Goal: Transaction & Acquisition: Register for event/course

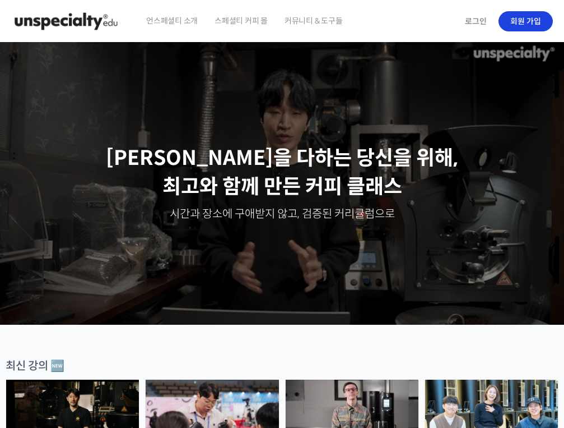
click at [516, 23] on link "회원 가입" at bounding box center [526, 21] width 54 height 20
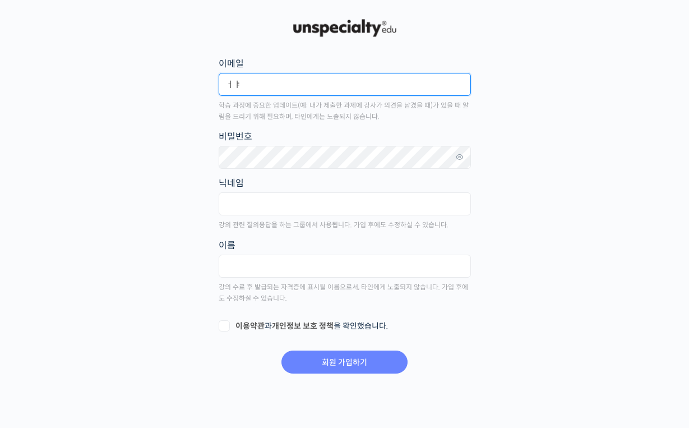
type input "ㅓ"
type input "[EMAIL_ADDRESS][DOMAIN_NAME]"
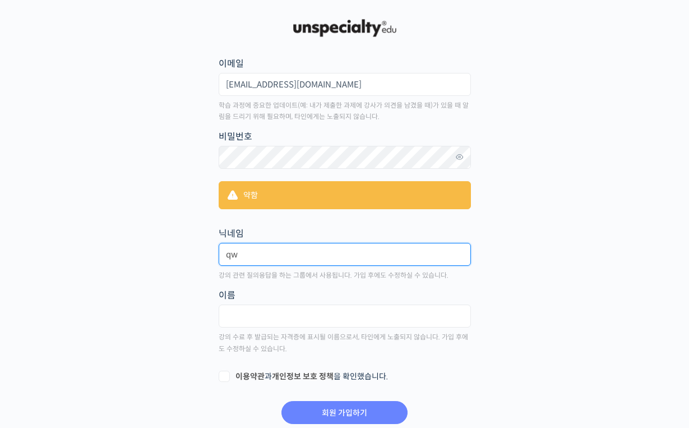
type input "q"
type input "jbarista"
click at [307, 253] on input "jbarista" at bounding box center [345, 254] width 252 height 23
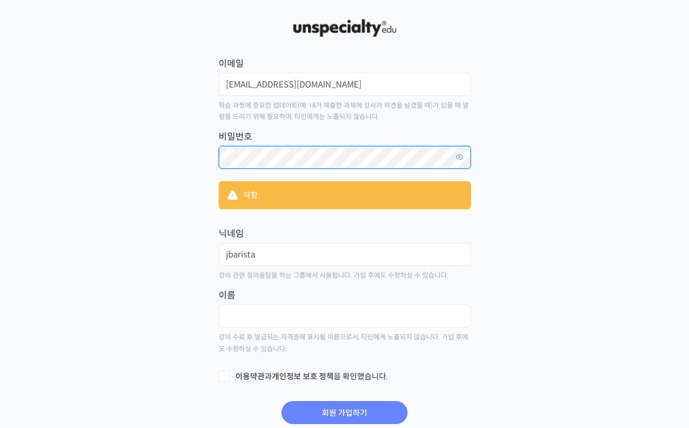
click at [195, 154] on main "회원 가입하기 or 로그인 이메일 jinmom01@icloud.com 학습 과정에 중요한 업데이트(예: 내가 제출한 과제에 강사가 의견을 남겼…" at bounding box center [344, 221] width 661 height 408
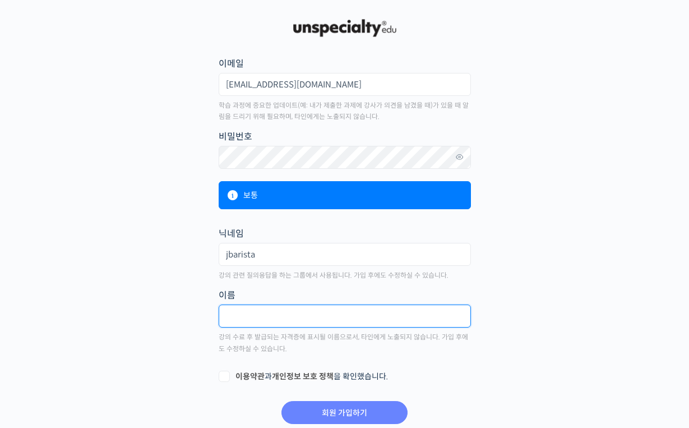
click at [289, 322] on input "text" at bounding box center [345, 315] width 252 height 23
type input "r"
type input "김형진"
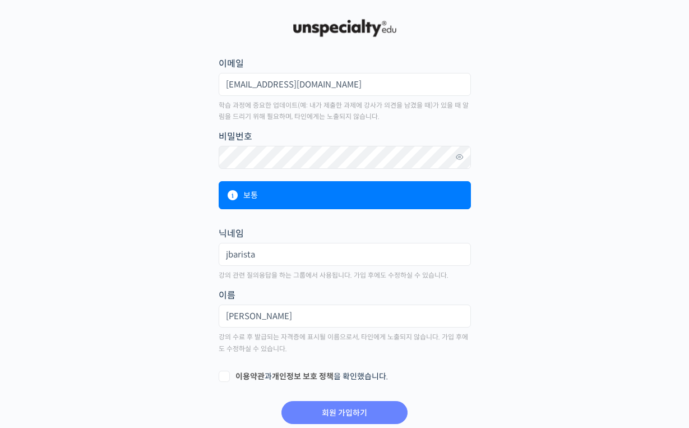
click at [225, 378] on label "이용약관 과 개인정보 보호 정책 을 확인했습니다." at bounding box center [345, 376] width 252 height 11
click at [225, 378] on input "이용약관 과 개인정보 보호 정책 을 확인했습니다." at bounding box center [222, 374] width 7 height 7
checkbox input "true"
click at [328, 396] on div "회원 가입하기" at bounding box center [345, 405] width 252 height 37
click at [335, 401] on input "회원 가입하기" at bounding box center [344, 412] width 126 height 23
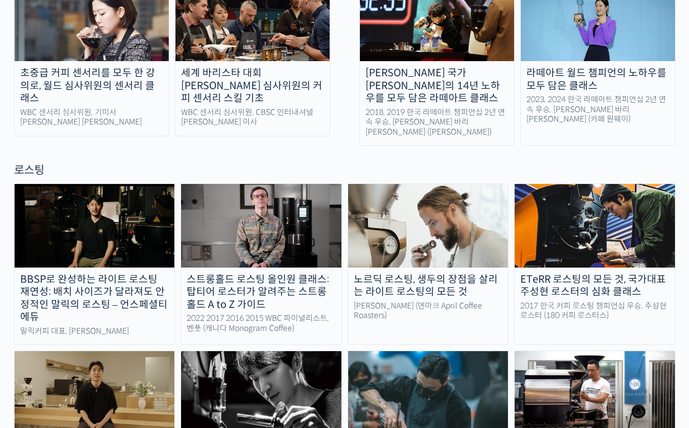
scroll to position [881, 0]
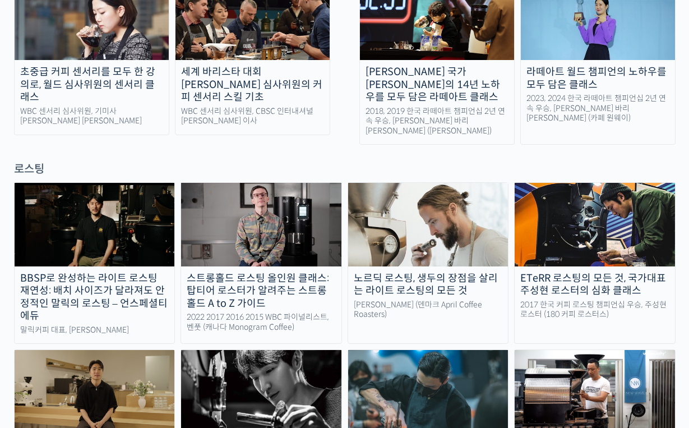
click at [458, 272] on div "노르딕 로스팅, 생두의 장점을 살리는 라이트 로스팅의 모든 것" at bounding box center [428, 284] width 160 height 25
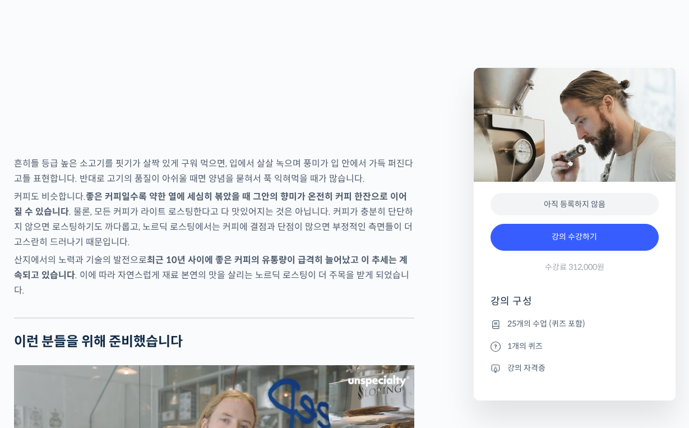
scroll to position [1888, 0]
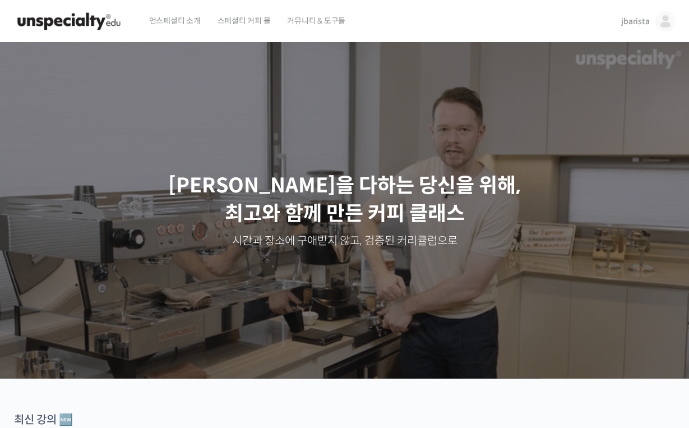
click at [186, 26] on span "언스페셜티 소개" at bounding box center [175, 20] width 52 height 43
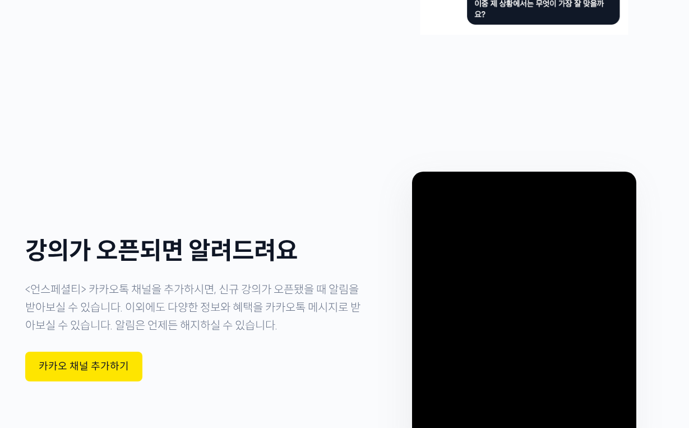
scroll to position [3179, 0]
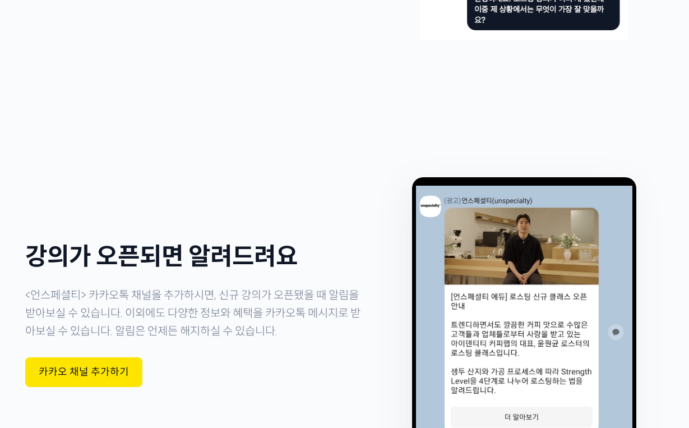
click at [135, 357] on div "카카오 채널 추가하기" at bounding box center [83, 372] width 117 height 30
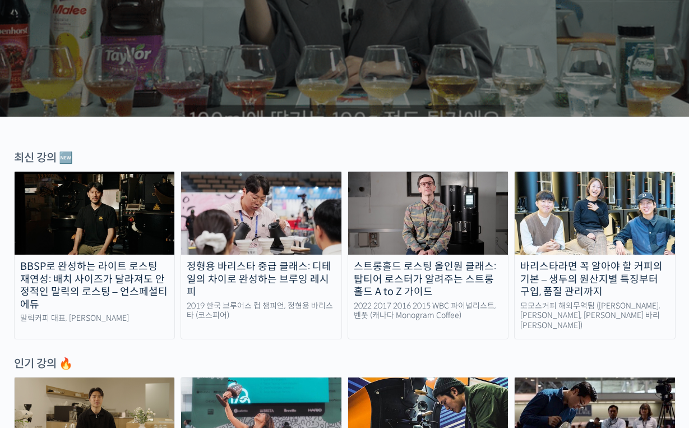
scroll to position [262, 0]
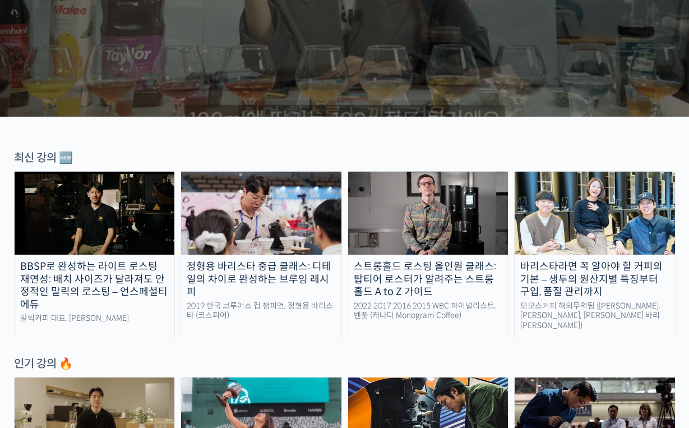
click at [124, 269] on div "BBSP로 완성하는 라이트 로스팅 재연성: 배치 사이즈가 달라져도 안정적인 말릭의 로스팅 – 언스페셜티 에듀" at bounding box center [95, 285] width 160 height 50
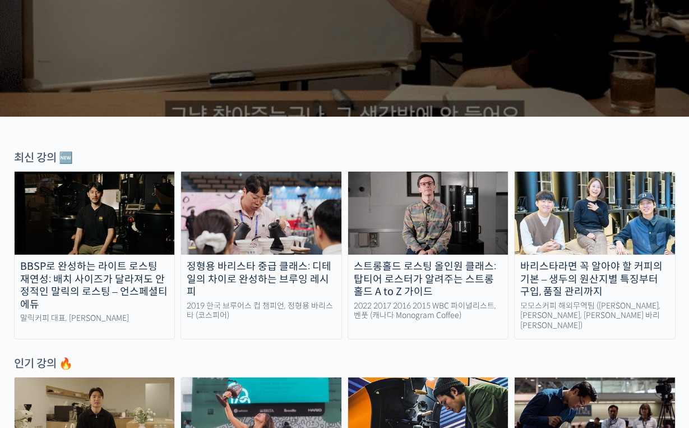
click at [99, 191] on img at bounding box center [95, 213] width 160 height 83
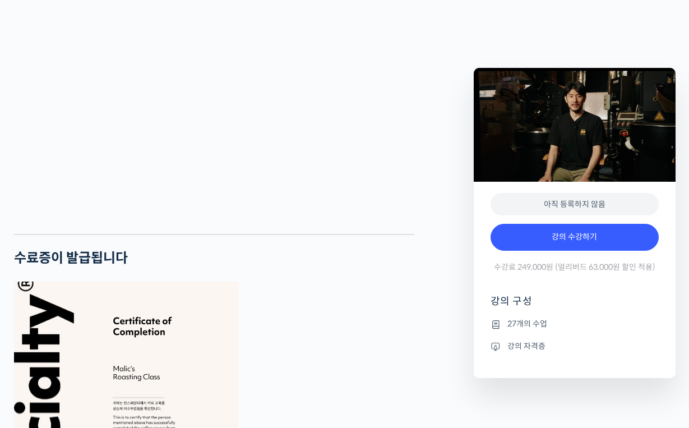
scroll to position [2979, 0]
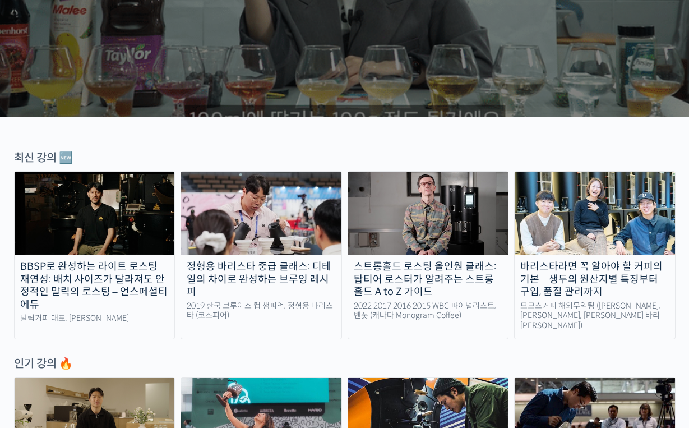
click at [276, 276] on div "정형용 바리스타 중급 클래스: 디테일의 차이로 완성하는 브루잉 레시피" at bounding box center [261, 279] width 160 height 38
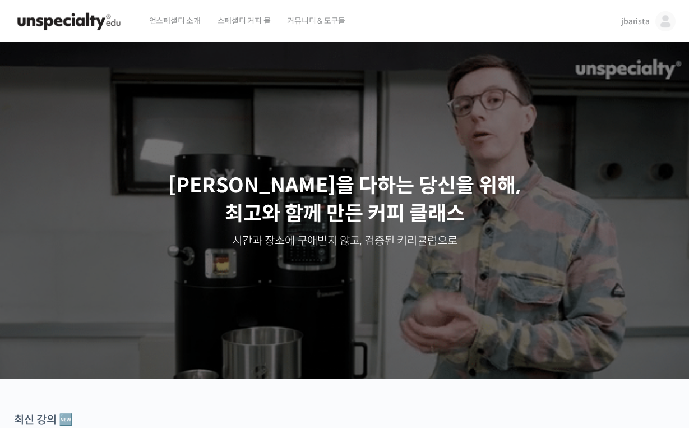
click at [336, 15] on span "커뮤니티 & 도구들" at bounding box center [316, 20] width 58 height 43
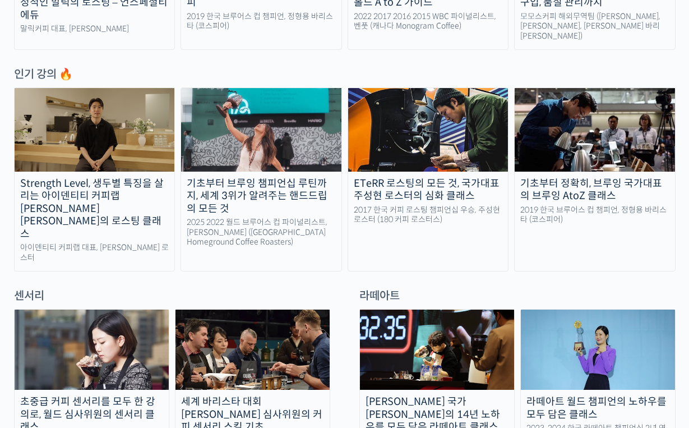
scroll to position [552, 0]
